Goal: Information Seeking & Learning: Compare options

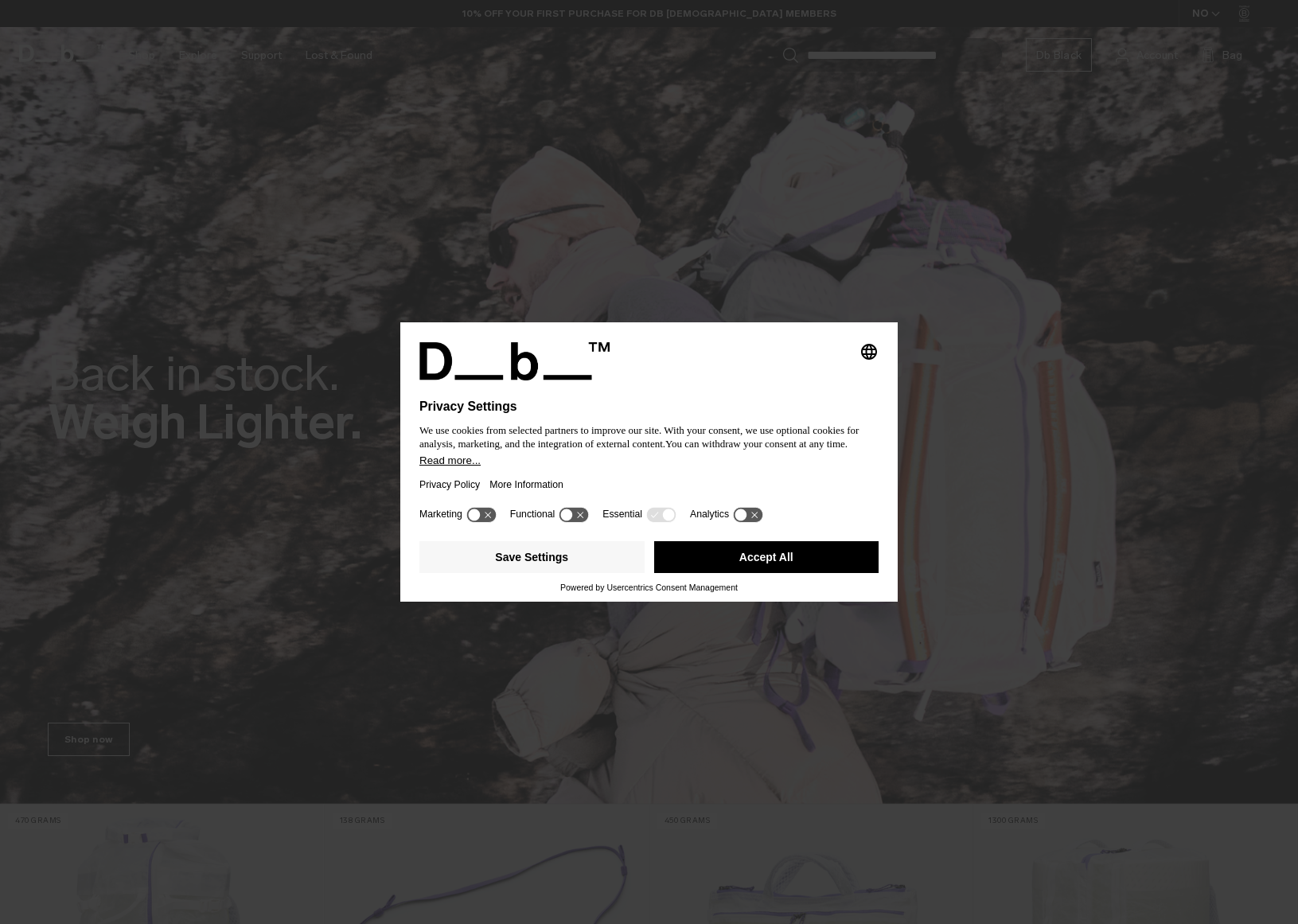
click at [778, 568] on button "Accept All" at bounding box center [766, 557] width 225 height 32
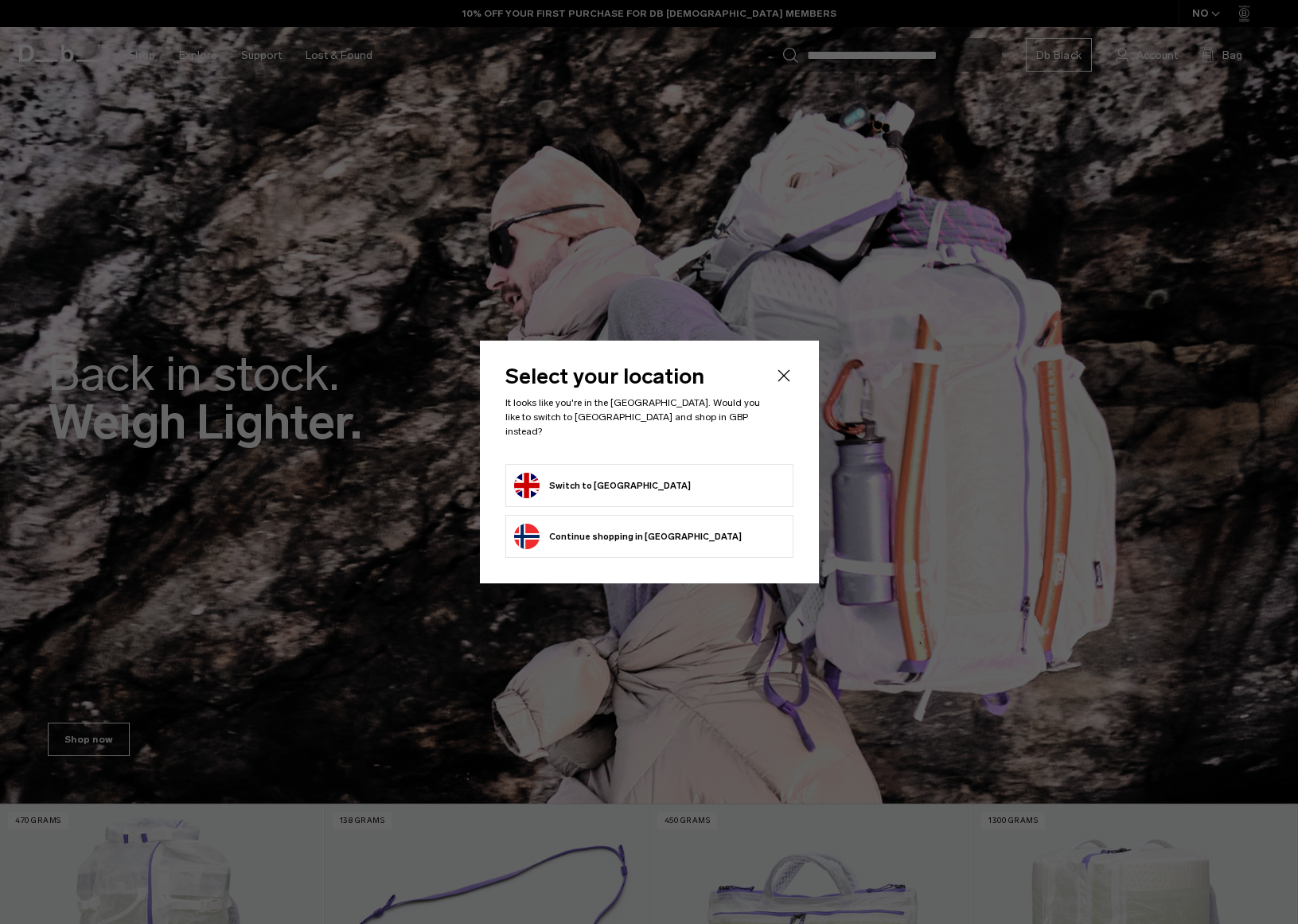
click at [619, 479] on button "Switch to [GEOGRAPHIC_DATA]" at bounding box center [603, 485] width 177 height 25
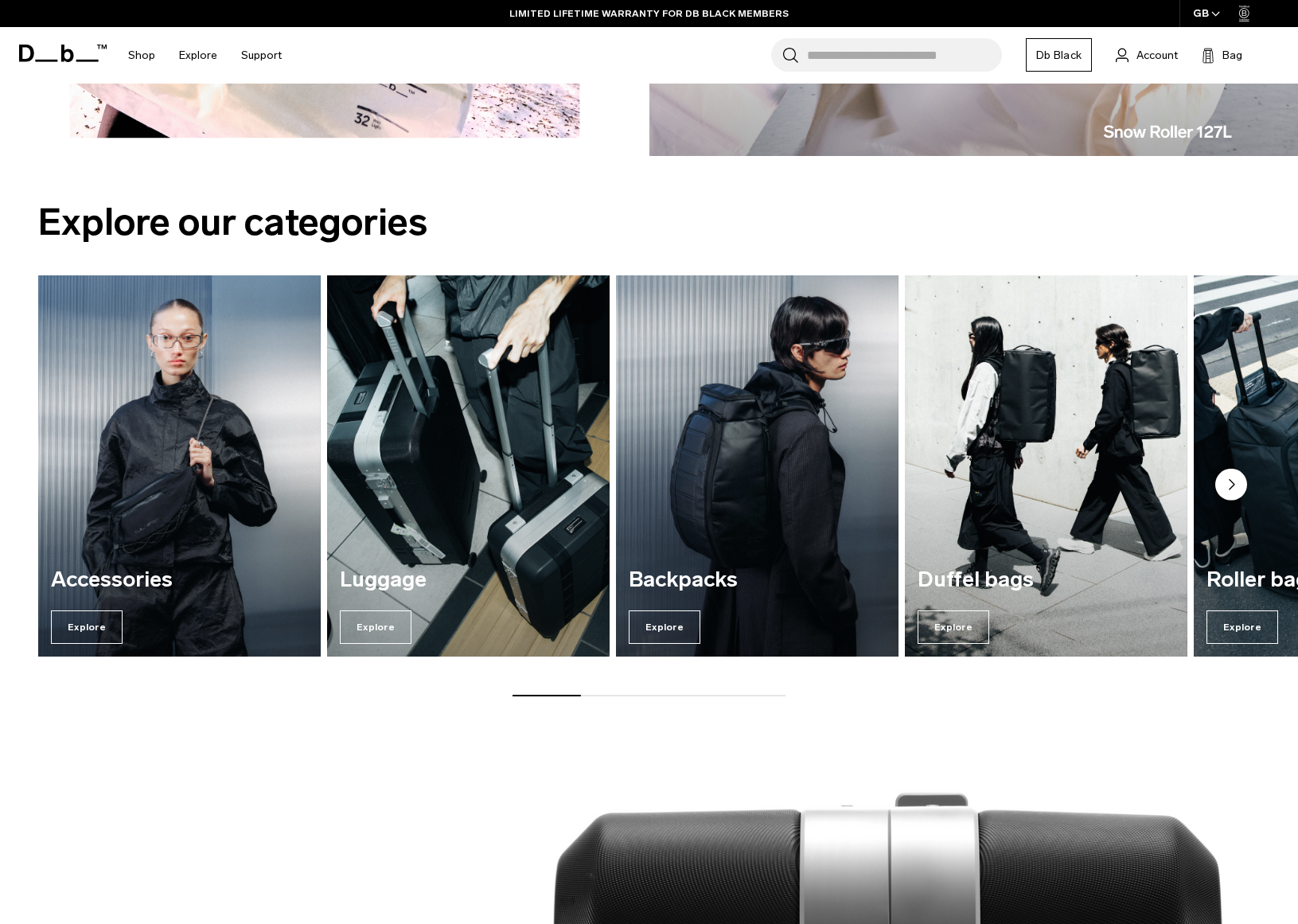
scroll to position [1839, 0]
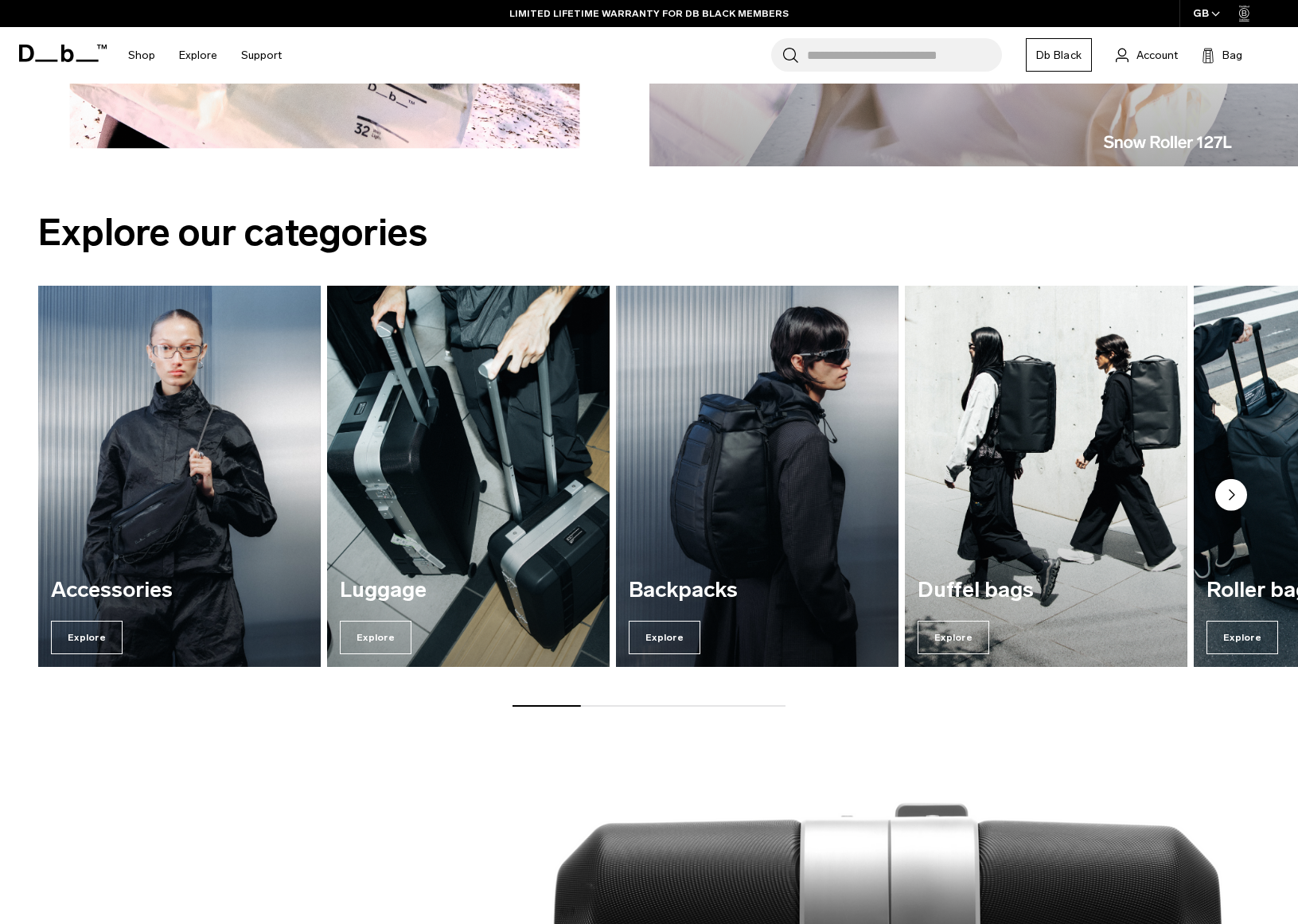
click at [1237, 495] on circle "Next slide" at bounding box center [1231, 495] width 32 height 32
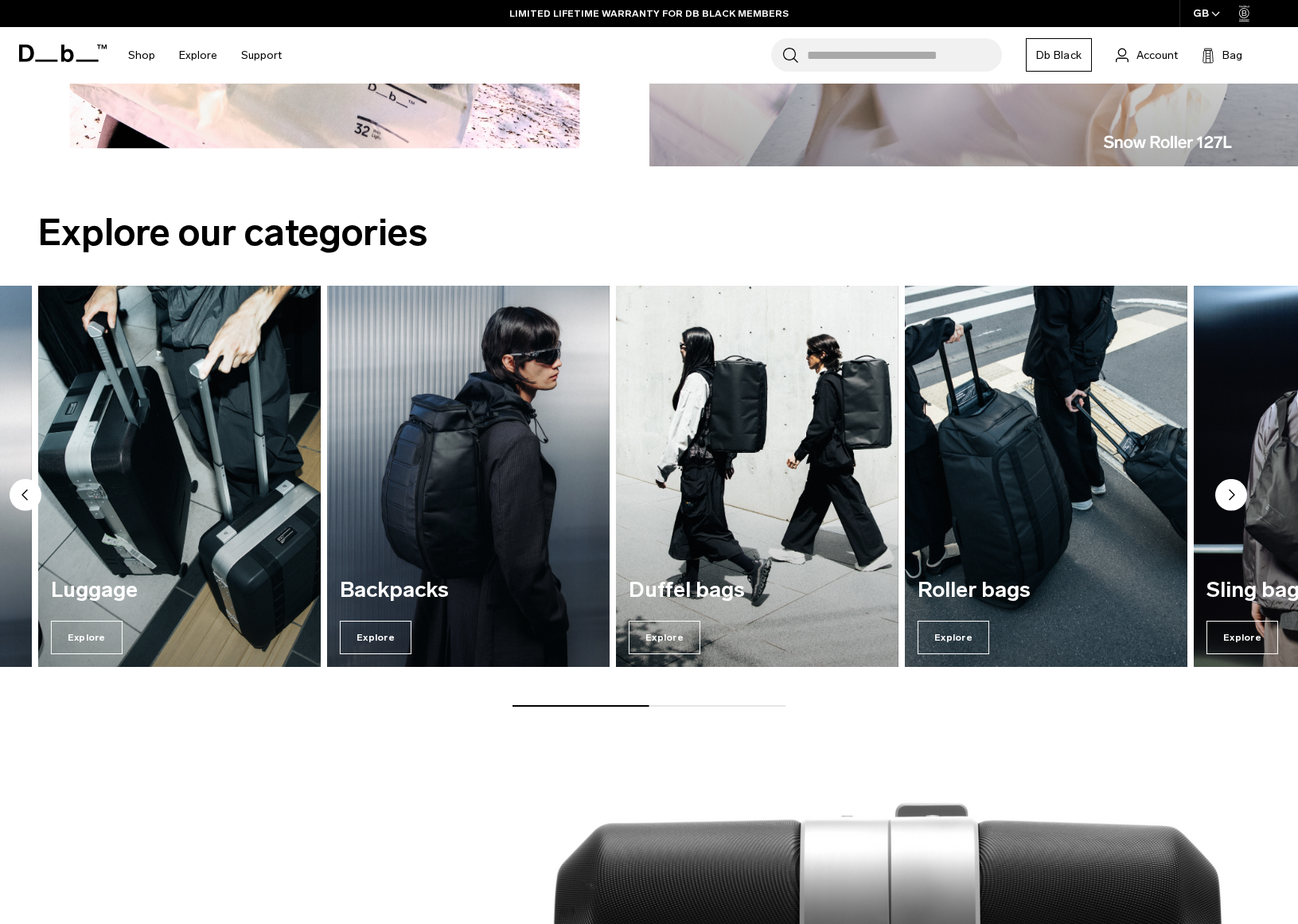
click at [1235, 497] on circle "Next slide" at bounding box center [1231, 495] width 32 height 32
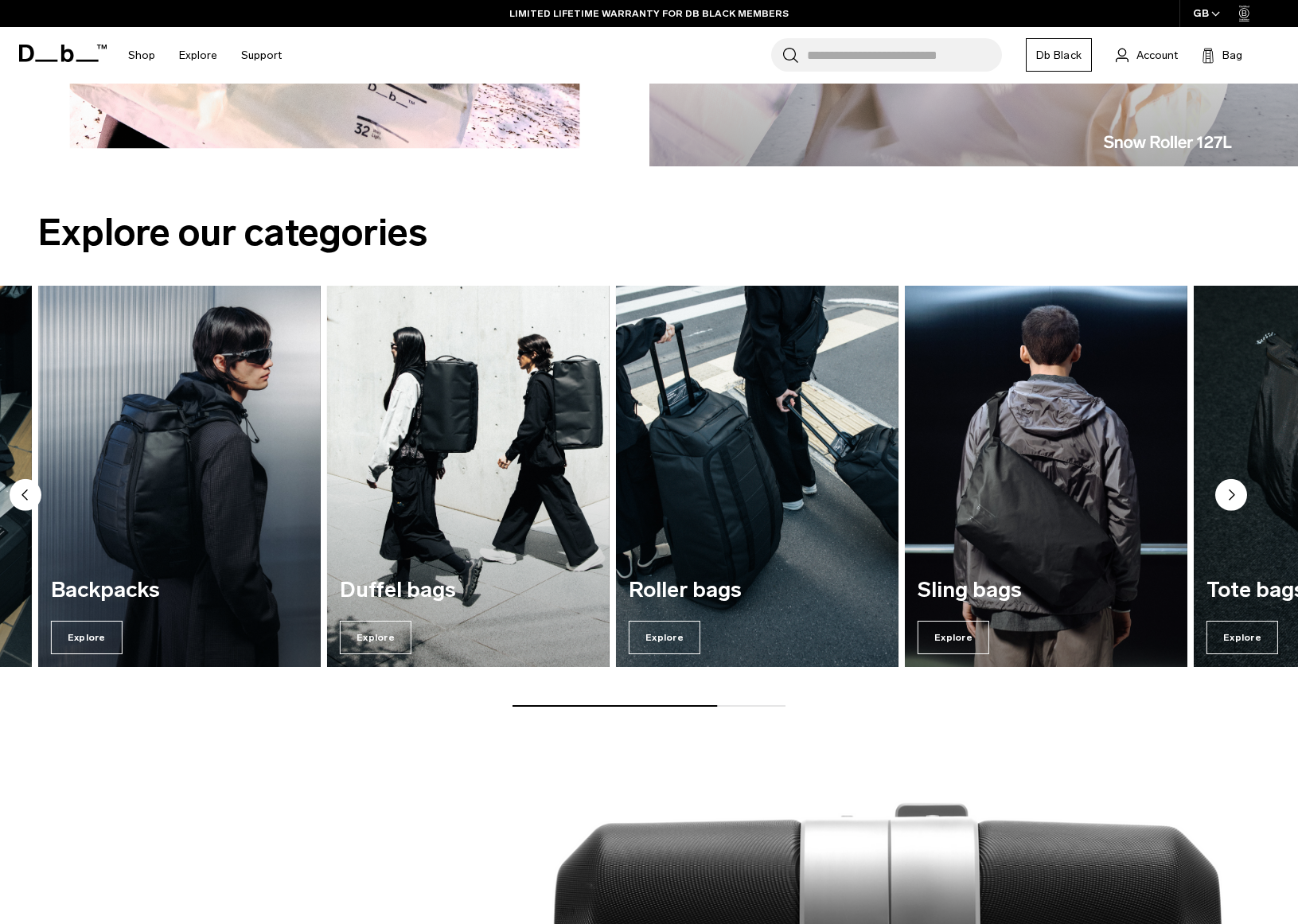
click at [1232, 496] on icon "Next slide" at bounding box center [1233, 495] width 5 height 10
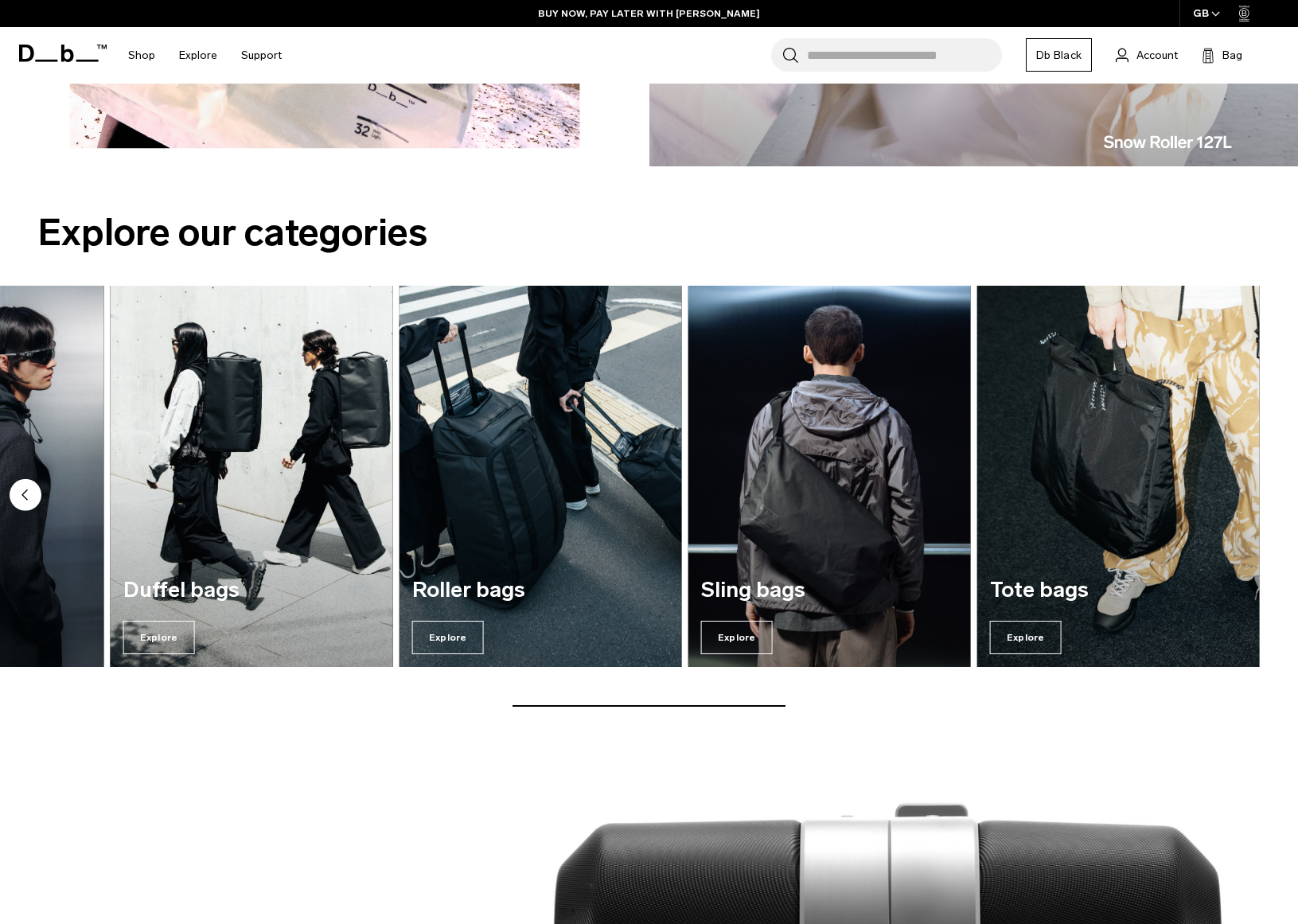
click at [205, 557] on img "4 / 7" at bounding box center [251, 477] width 291 height 393
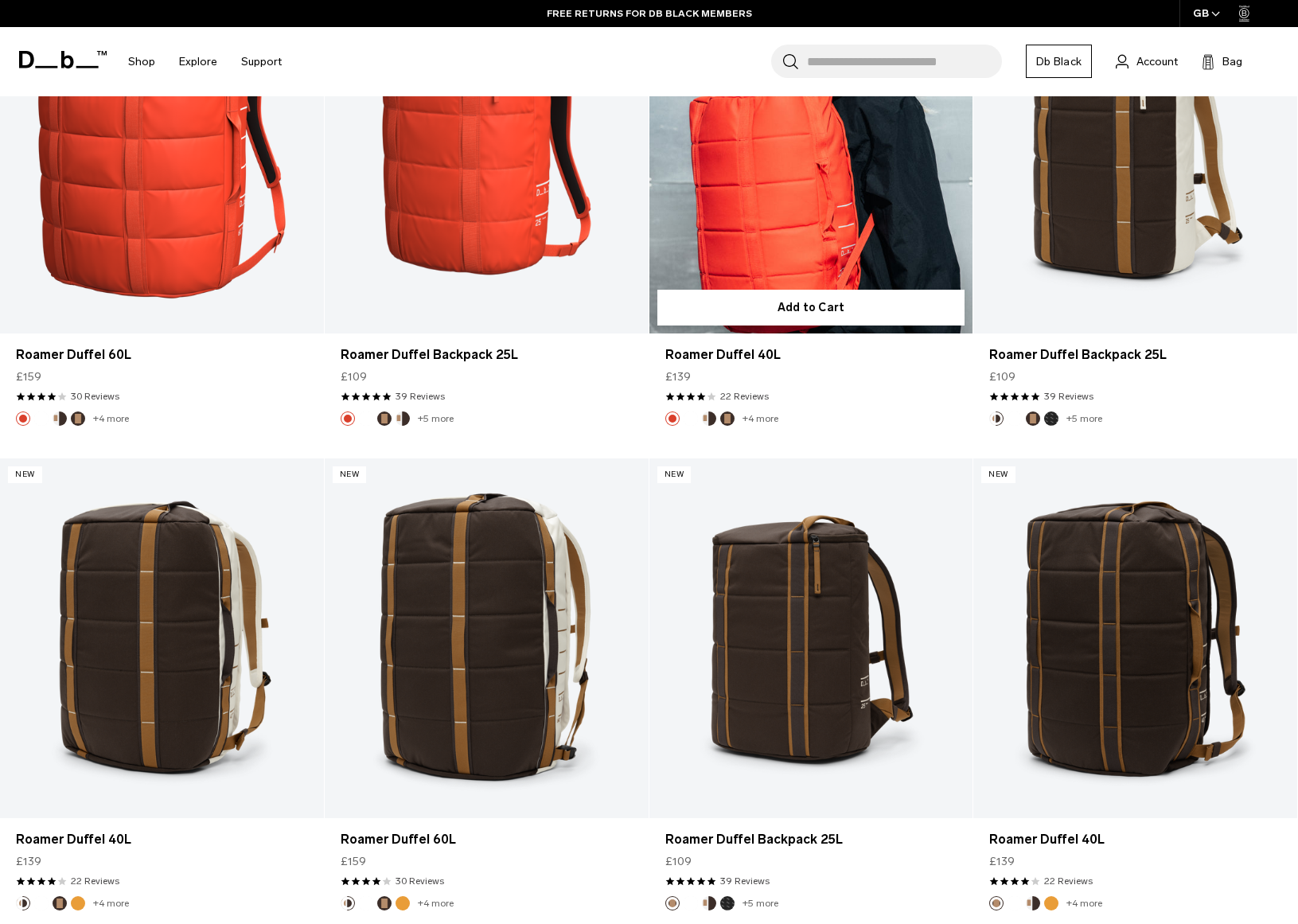
scroll to position [4088, 0]
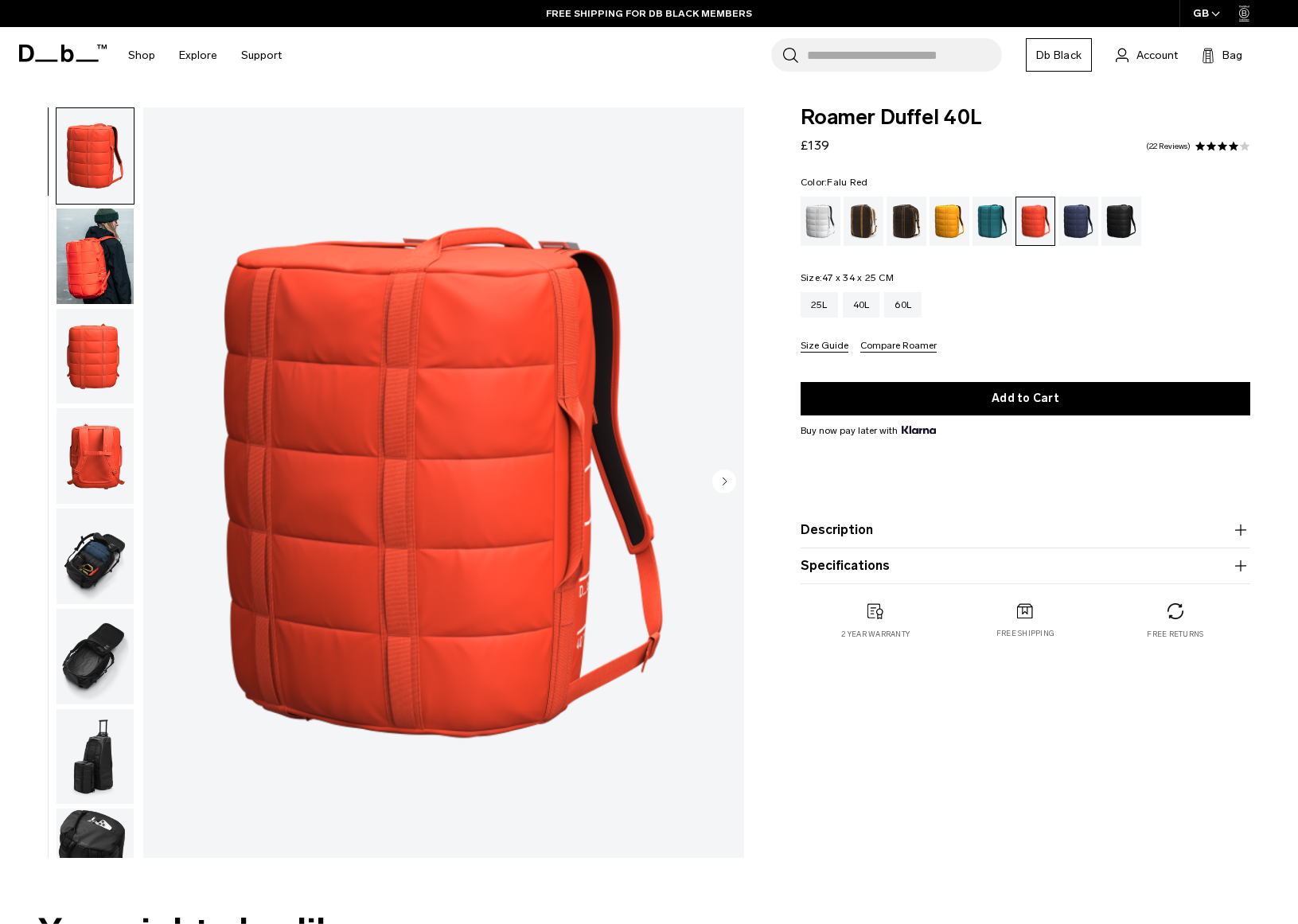
click at [848, 533] on button "Description" at bounding box center [1026, 529] width 450 height 19
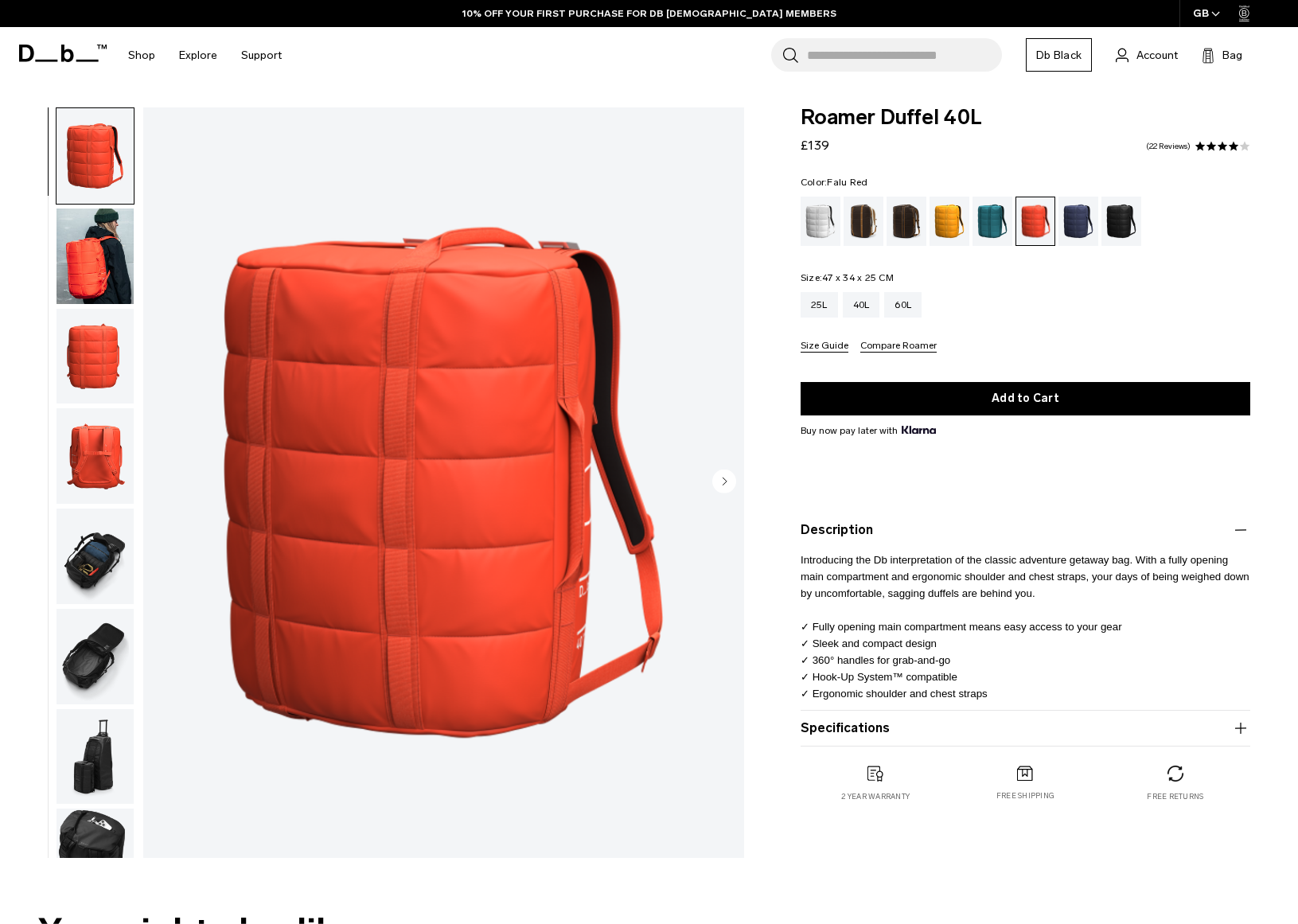
click at [838, 734] on button "Specifications" at bounding box center [1026, 728] width 450 height 19
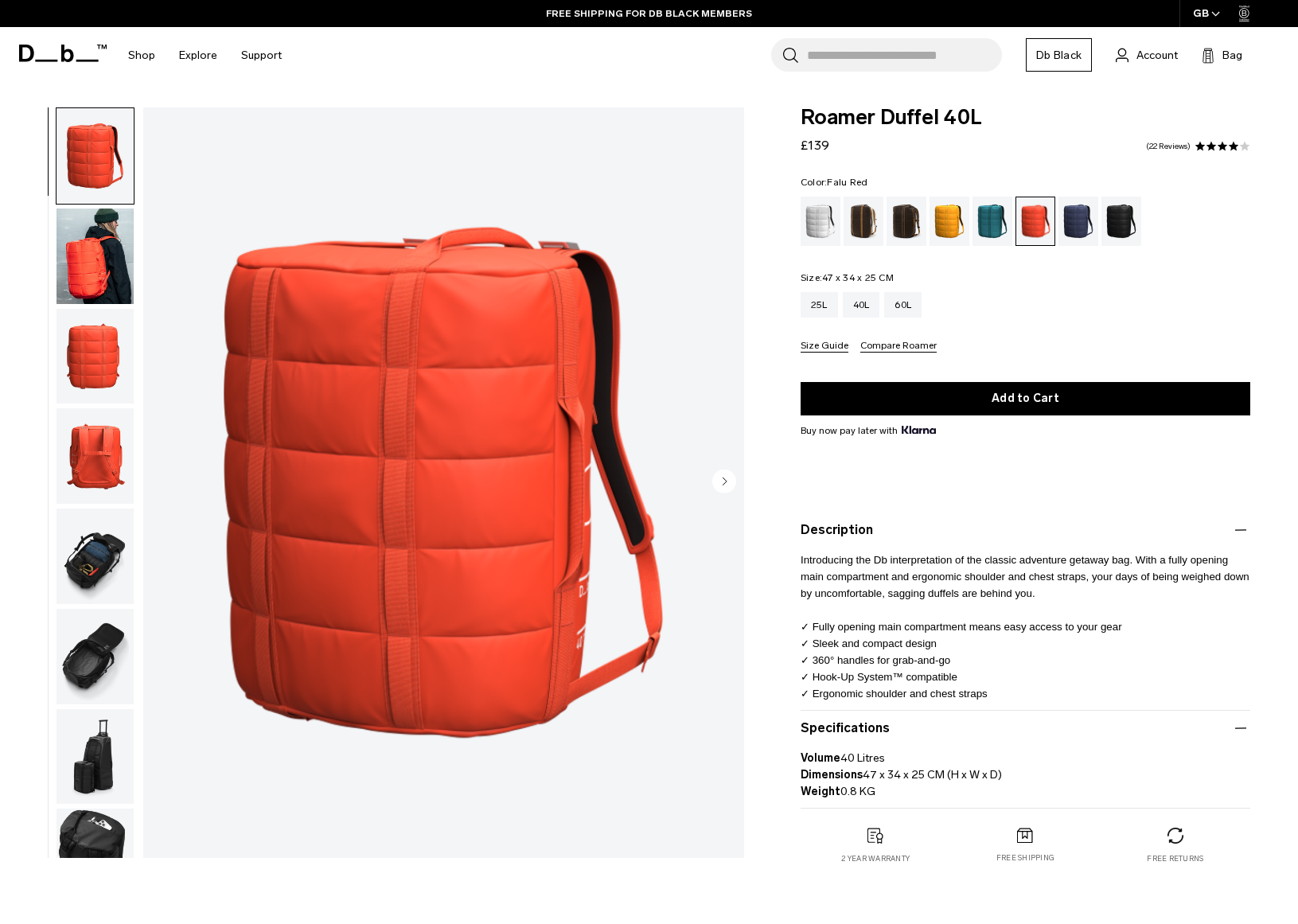
click at [108, 557] on img "button" at bounding box center [95, 556] width 77 height 96
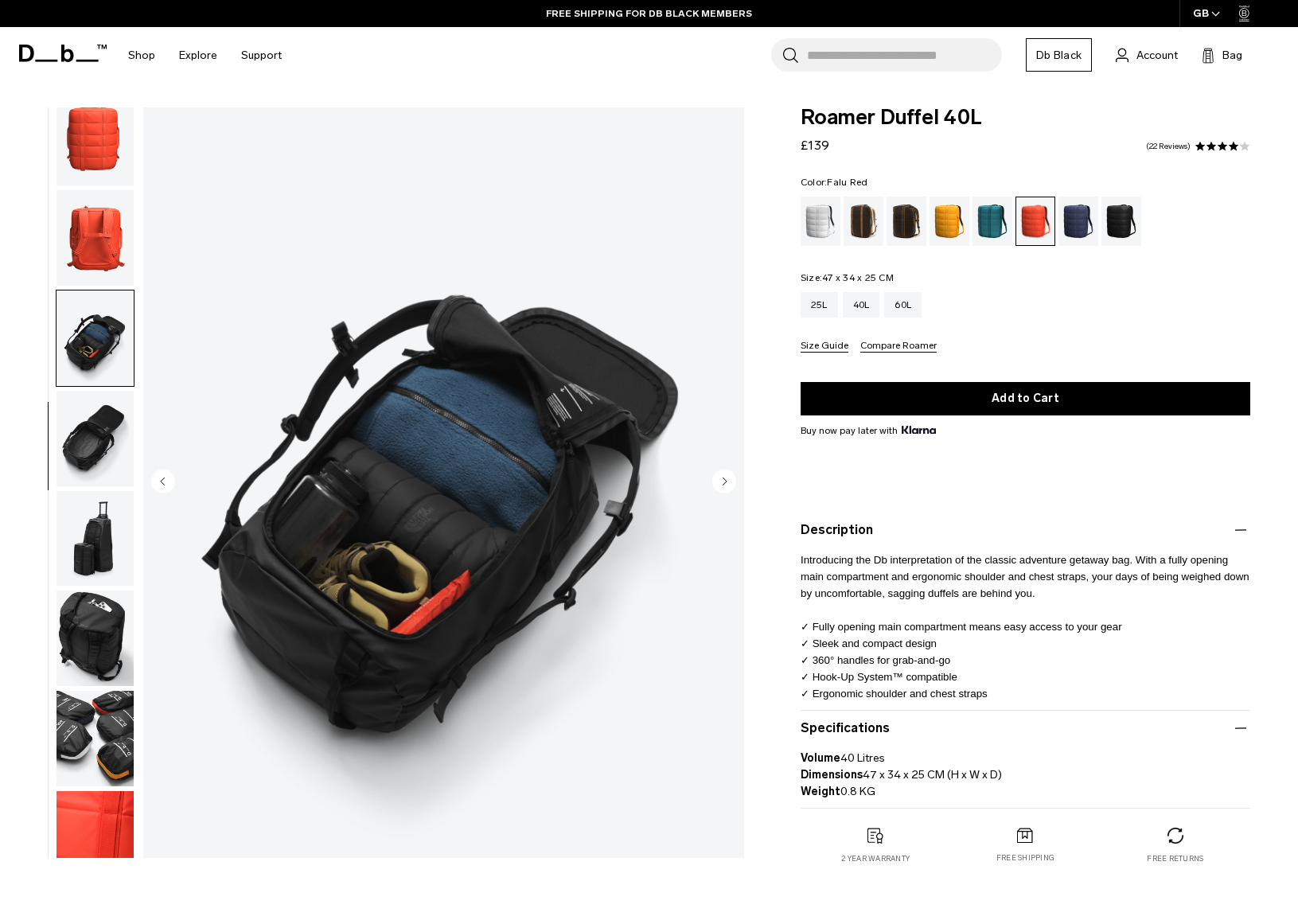
scroll to position [255, 0]
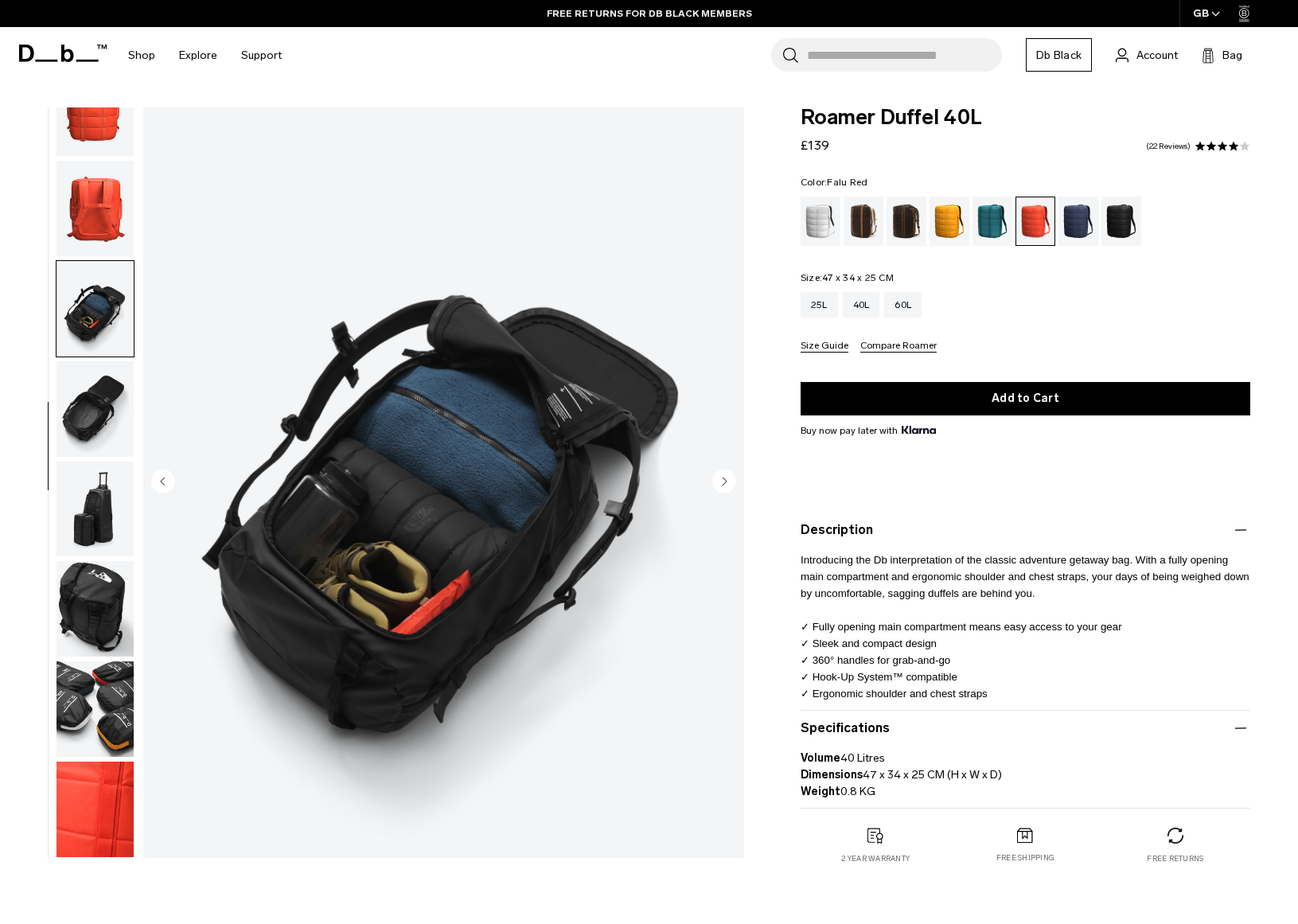
click at [83, 402] on img "button" at bounding box center [95, 409] width 77 height 96
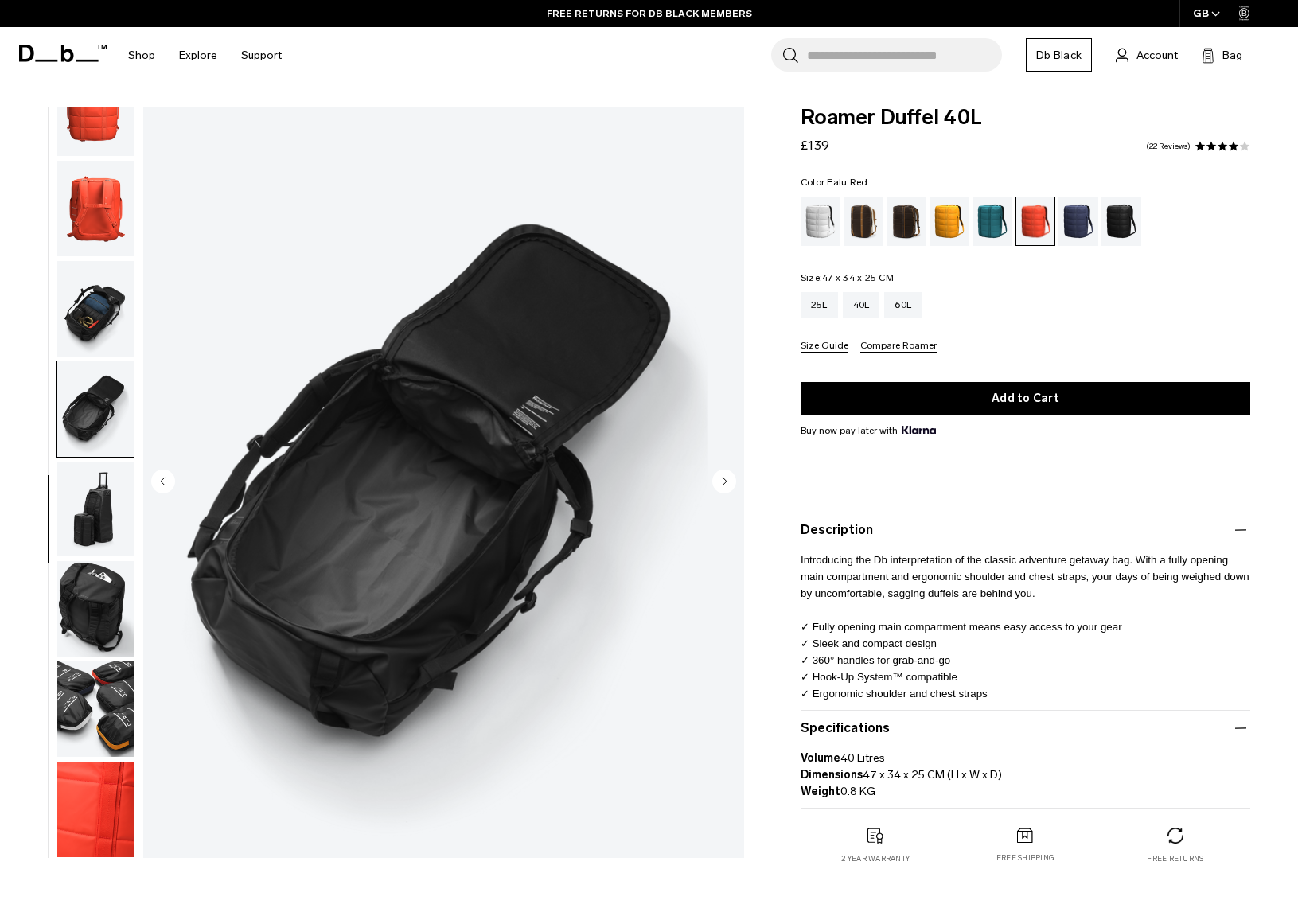
click at [101, 520] on img "button" at bounding box center [95, 509] width 77 height 96
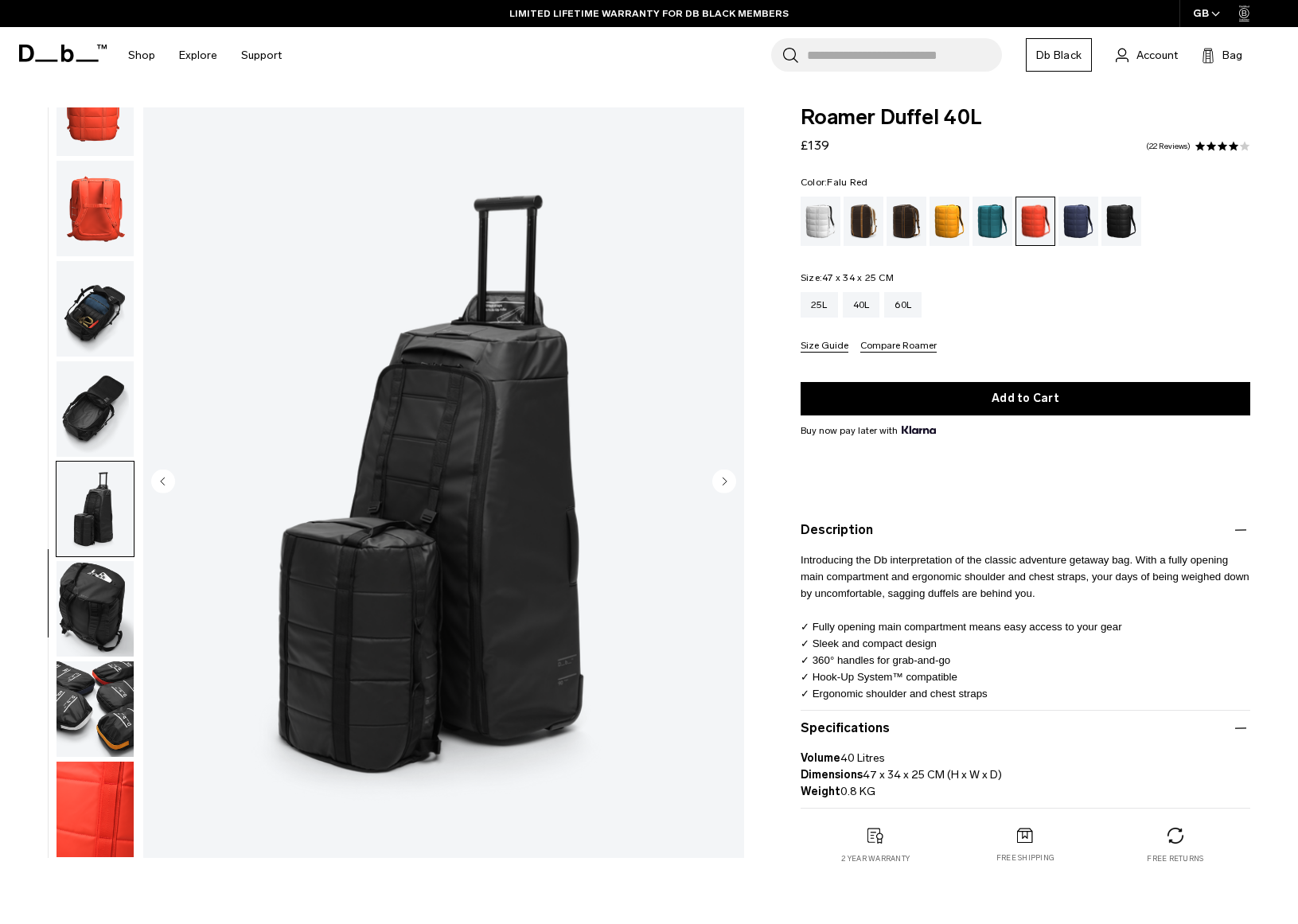
click at [106, 609] on img "button" at bounding box center [95, 608] width 77 height 96
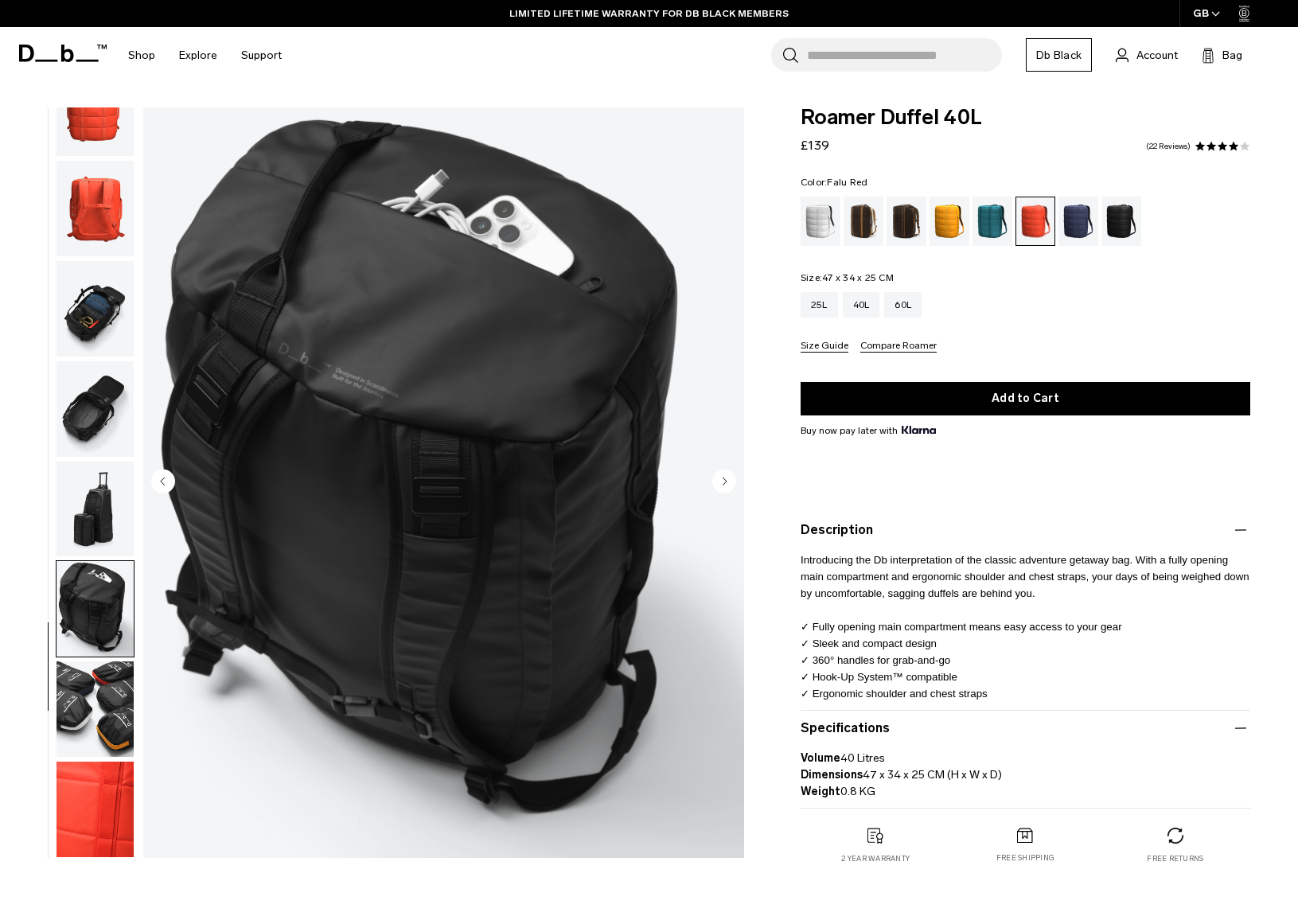
click at [106, 689] on img "button" at bounding box center [95, 709] width 77 height 96
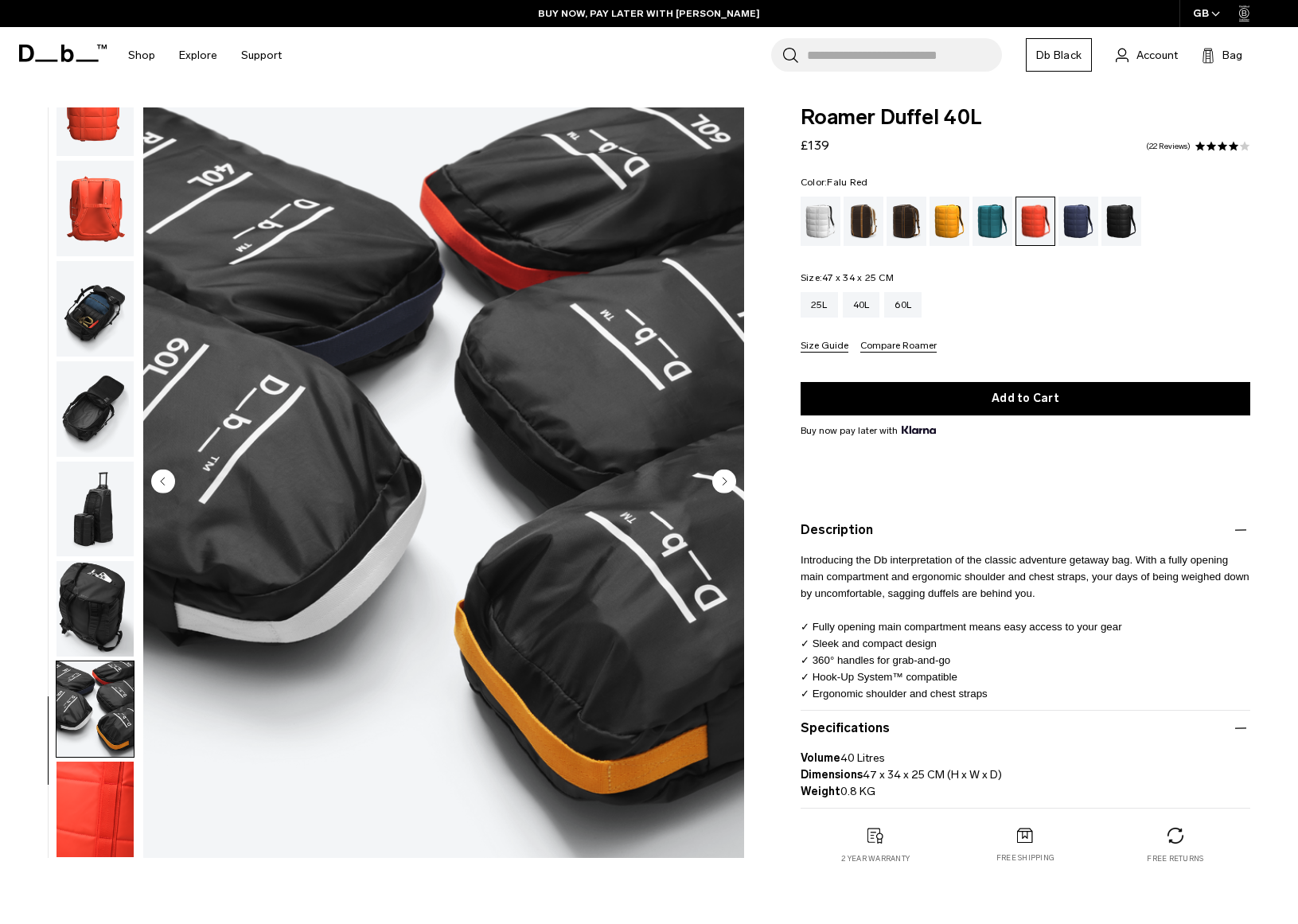
click at [110, 828] on img "button" at bounding box center [95, 809] width 77 height 96
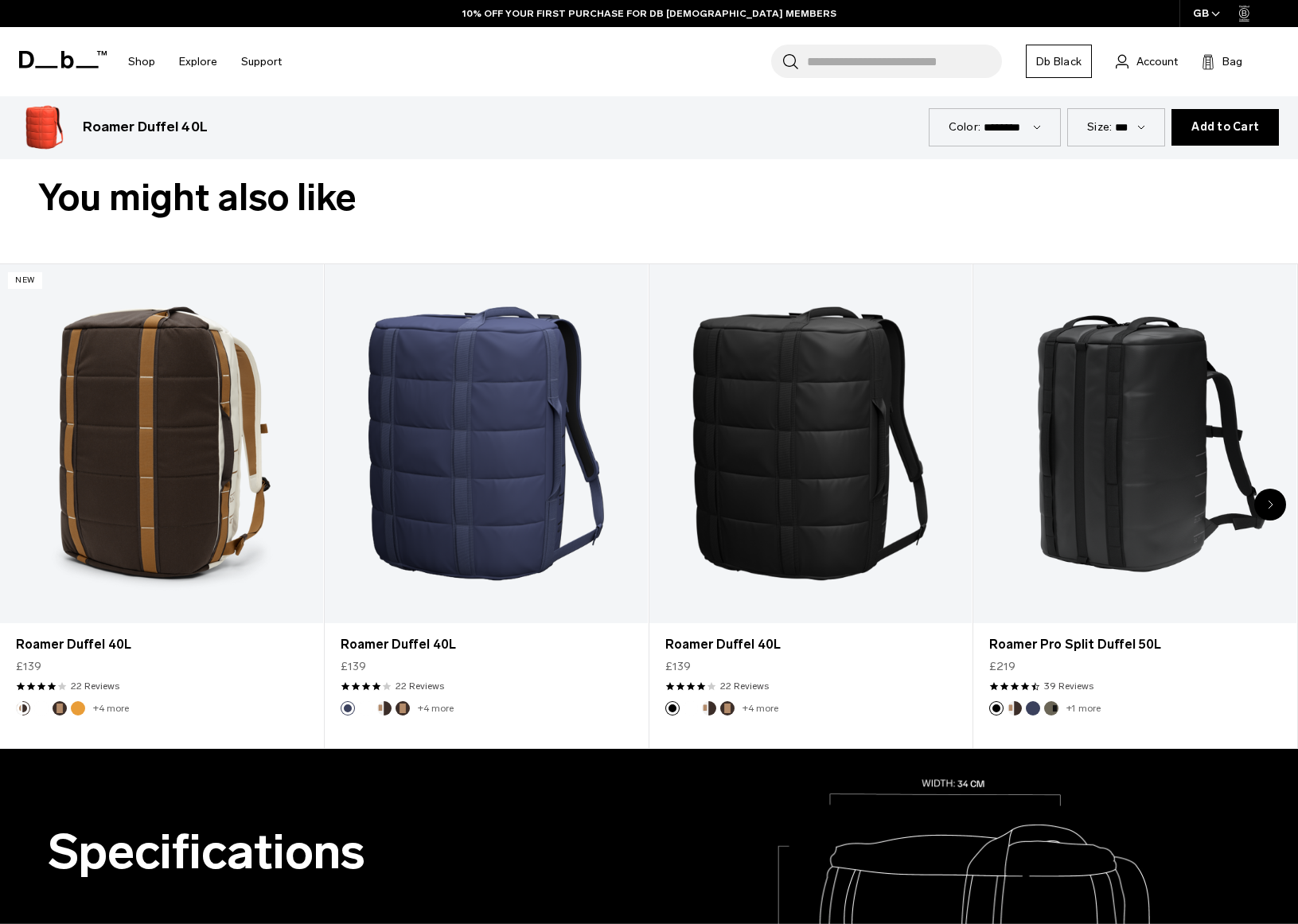
scroll to position [719, 0]
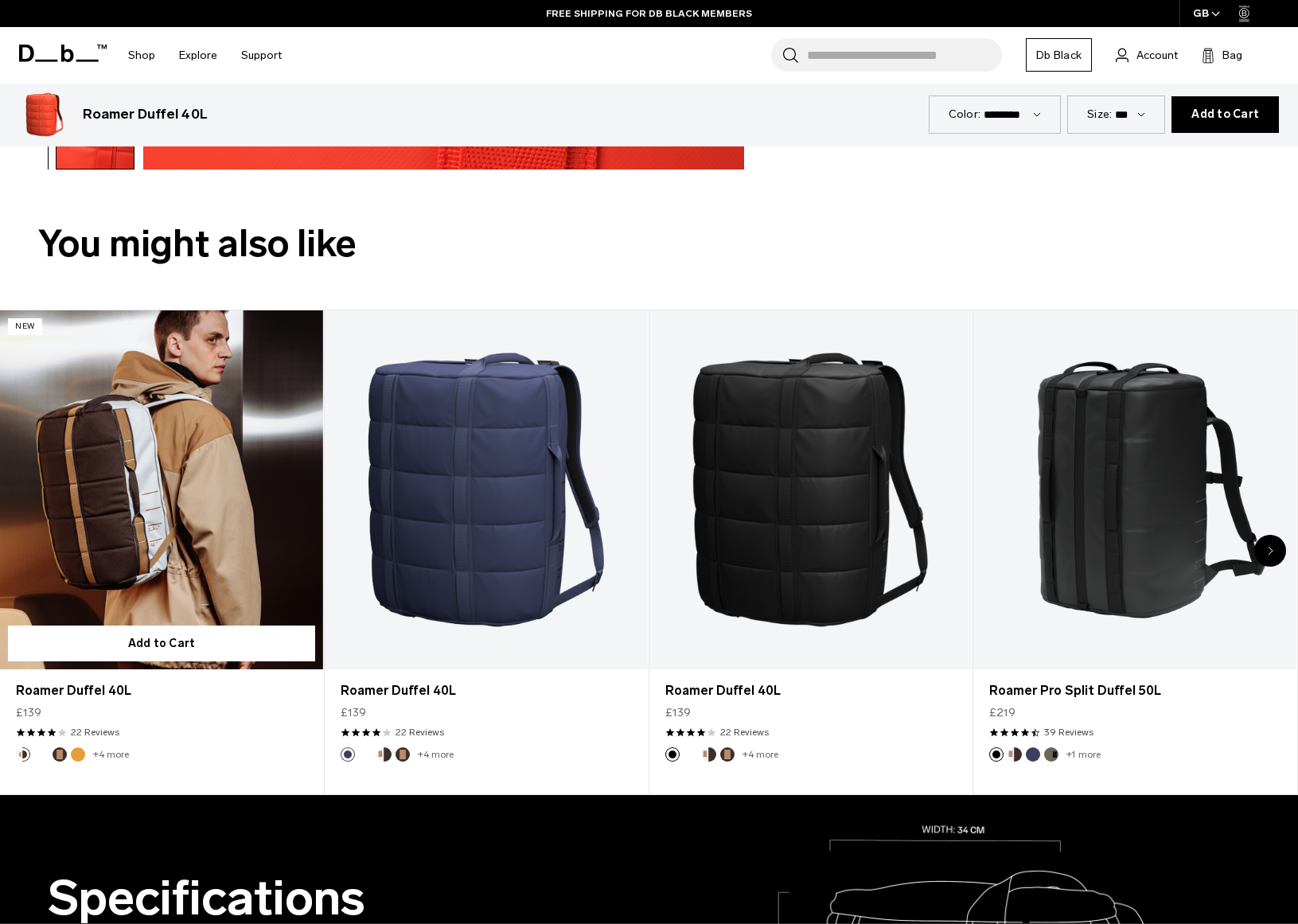
click at [155, 549] on link "Roamer Duffel 40L" at bounding box center [161, 490] width 323 height 359
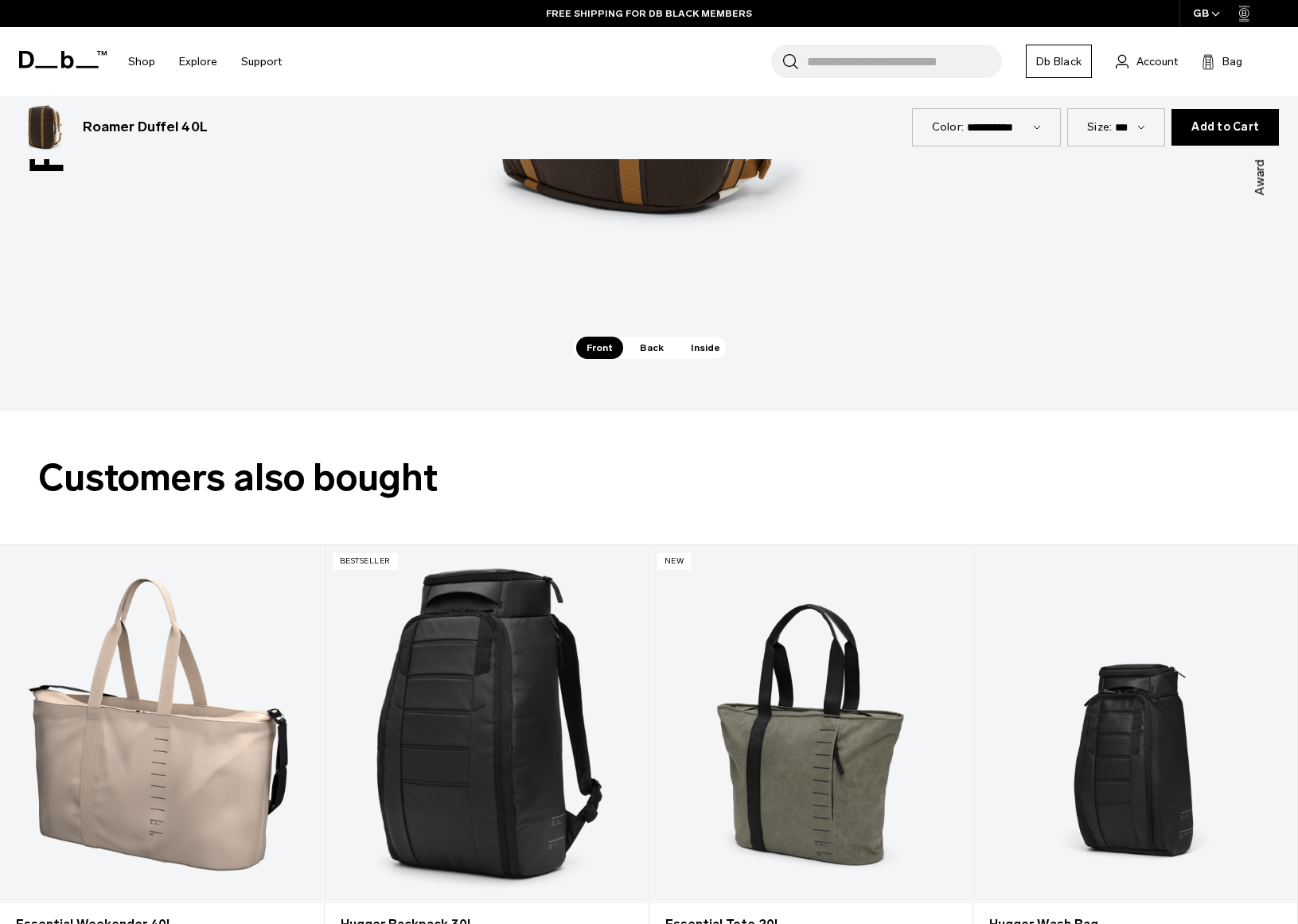
scroll to position [2057, 0]
